Goal: Task Accomplishment & Management: Use online tool/utility

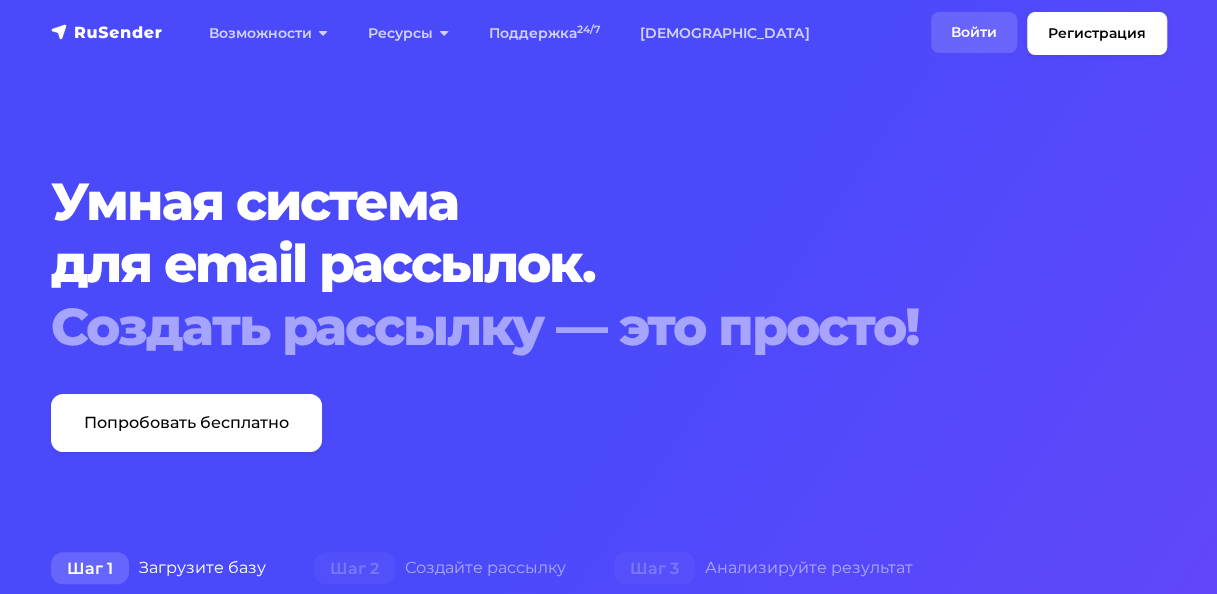
click at [960, 26] on link "Войти" at bounding box center [974, 32] width 86 height 41
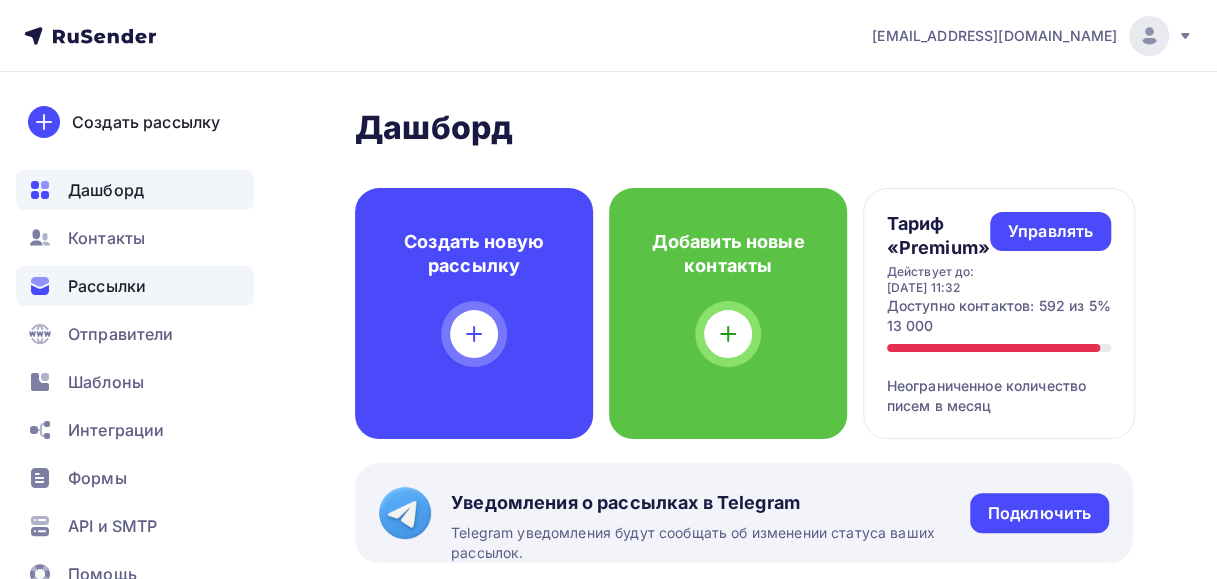
click at [104, 284] on span "Рассылки" at bounding box center [107, 286] width 78 height 24
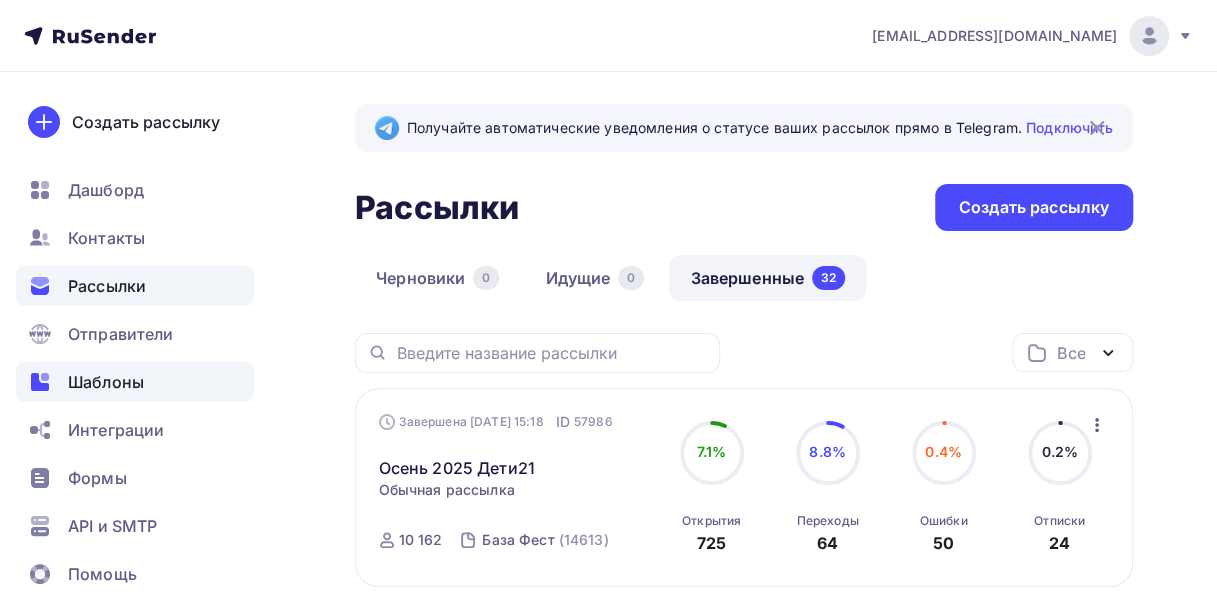
click at [103, 387] on span "Шаблоны" at bounding box center [106, 382] width 76 height 24
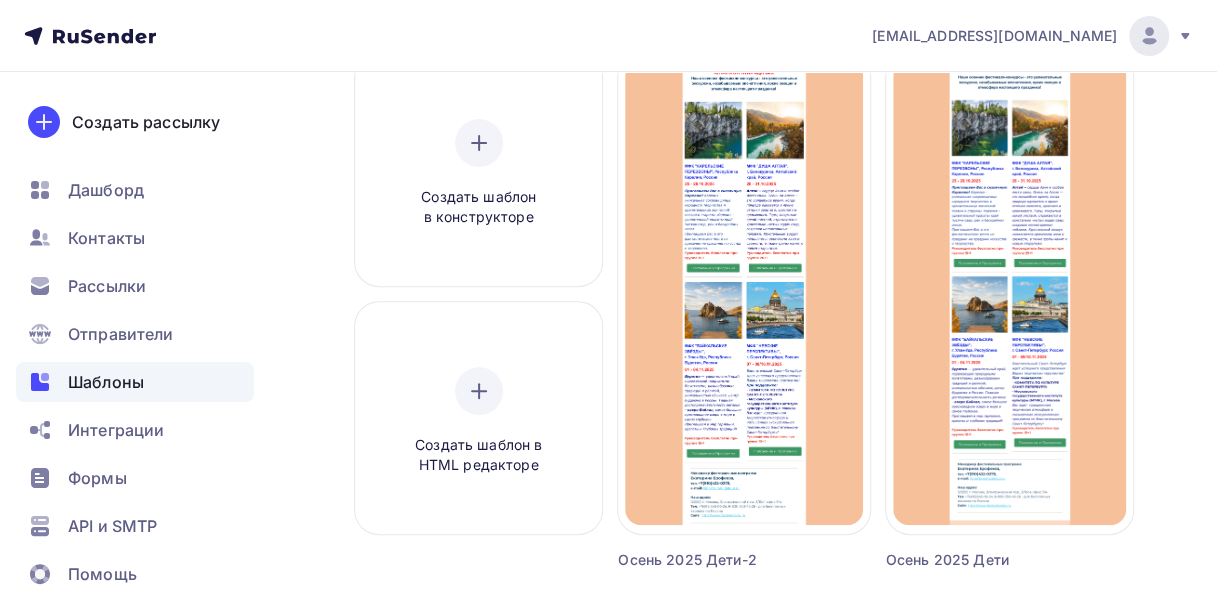
scroll to position [100, 0]
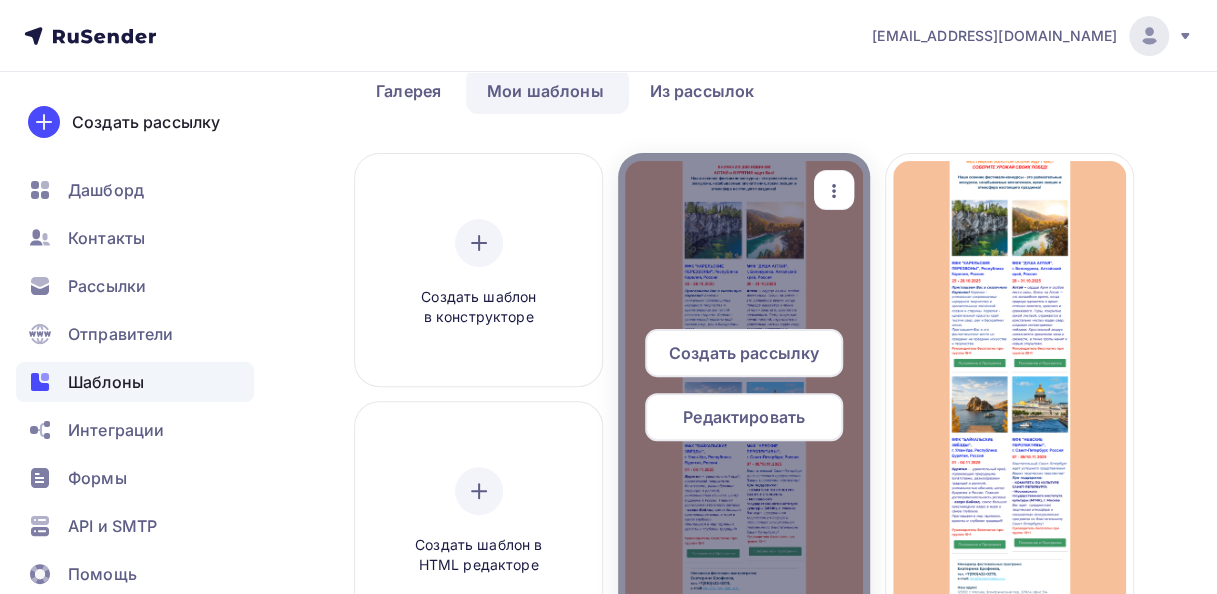
click at [734, 413] on span "Редактировать" at bounding box center [744, 417] width 122 height 24
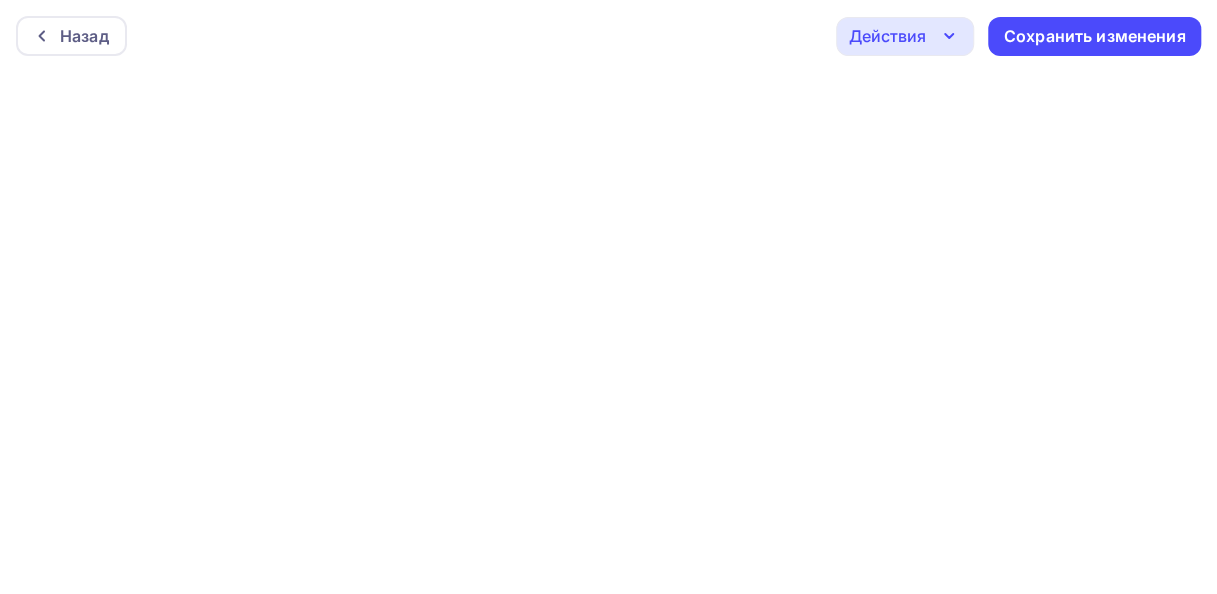
click at [949, 33] on icon "button" at bounding box center [949, 36] width 24 height 24
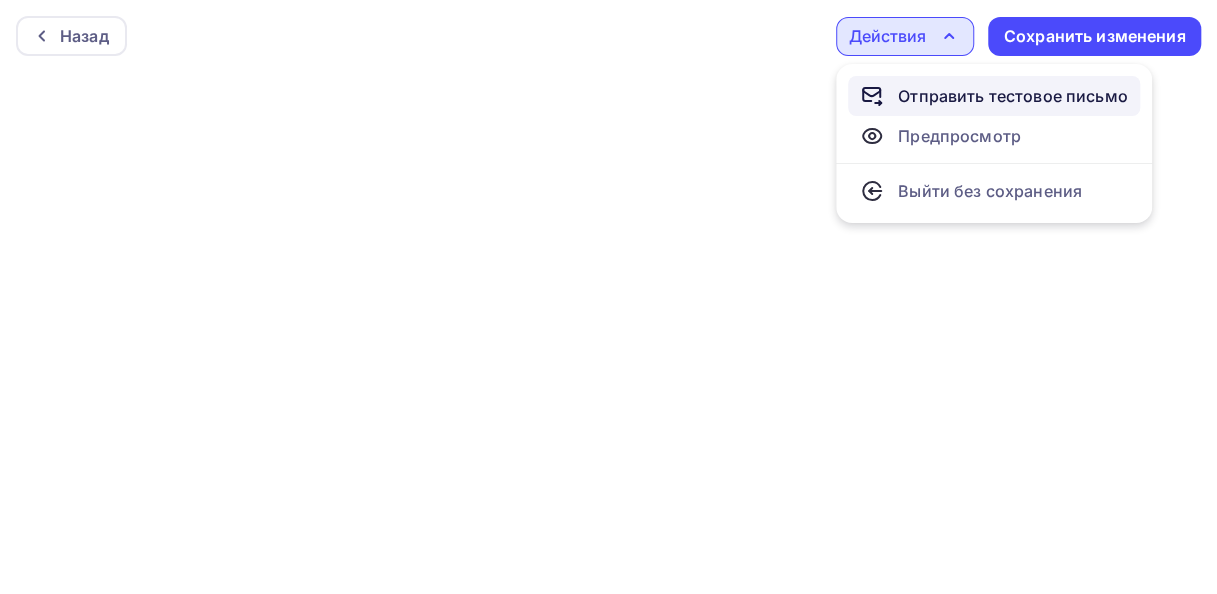
click at [923, 87] on div "Отправить тестовое письмо" at bounding box center [1013, 96] width 230 height 24
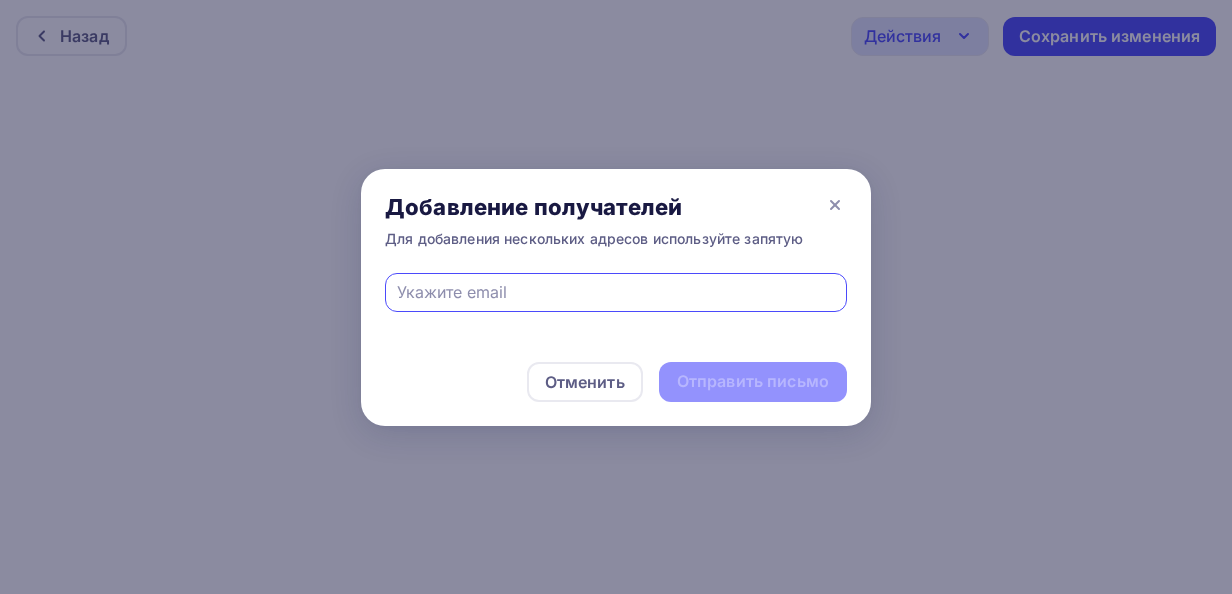
click at [402, 289] on input "text" at bounding box center [616, 292] width 439 height 24
type input "[EMAIL_ADDRESS][DOMAIN_NAME]"
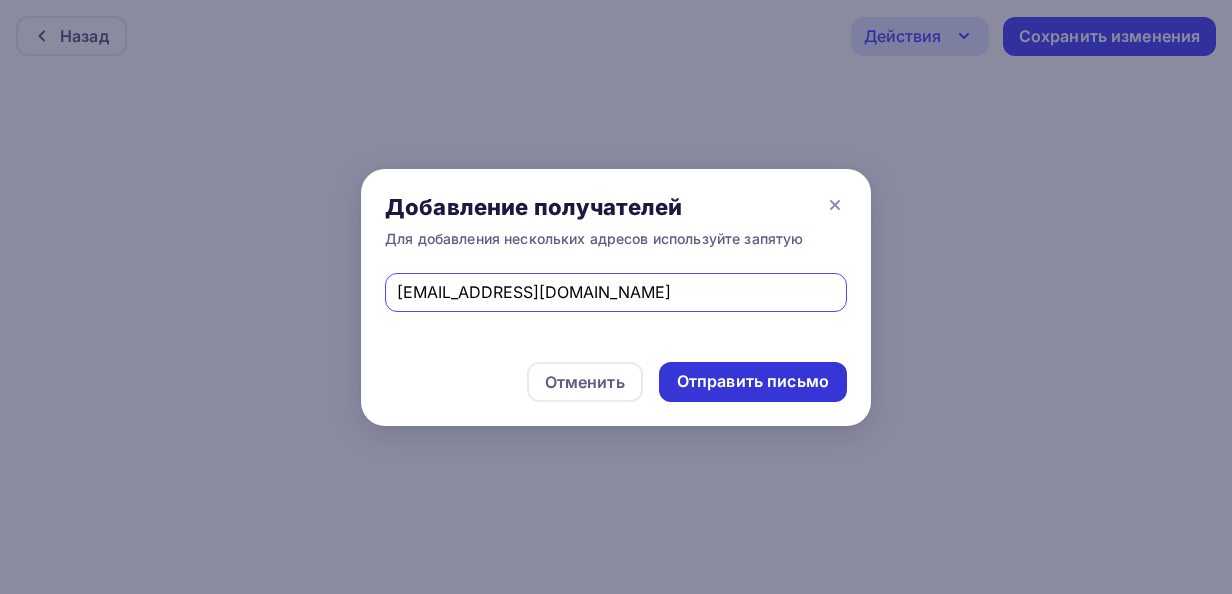
click at [760, 385] on div "Отправить письмо" at bounding box center [753, 381] width 152 height 23
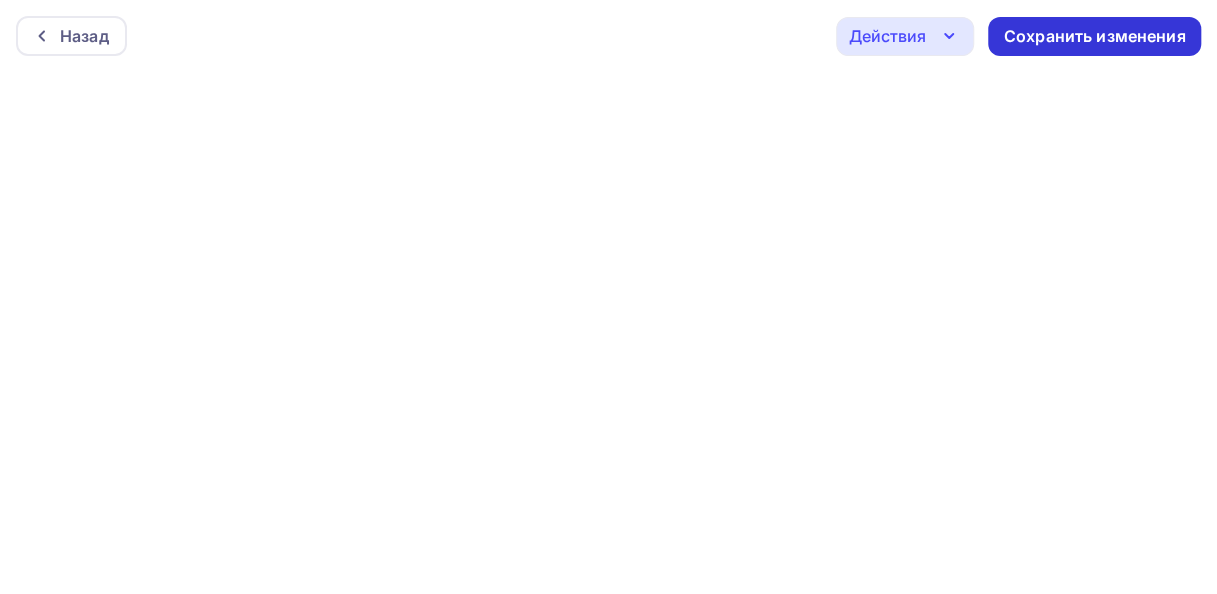
click at [1064, 38] on div "Сохранить изменения" at bounding box center [1095, 36] width 182 height 23
